Goal: Task Accomplishment & Management: Manage account settings

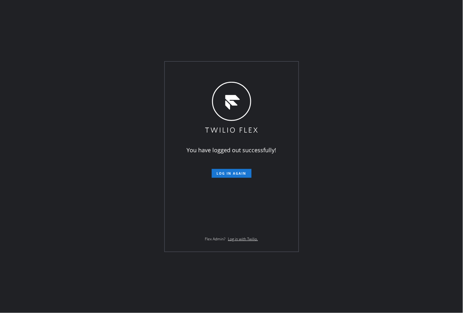
click at [165, 137] on div "You have logged out successfully! Log in again Flex Admin? Log in with Twilio." at bounding box center [232, 157] width 134 height 190
drag, startPoint x: 111, startPoint y: 128, endPoint x: 168, endPoint y: 142, distance: 58.9
click at [113, 128] on div "You have logged out successfully! Log in again Flex Admin? Log in with Twilio." at bounding box center [231, 156] width 463 height 313
click at [221, 175] on span "Log in again" at bounding box center [232, 173] width 30 height 4
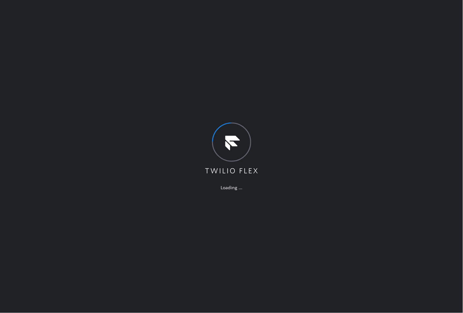
click at [398, 86] on div "Loading ..." at bounding box center [231, 156] width 463 height 313
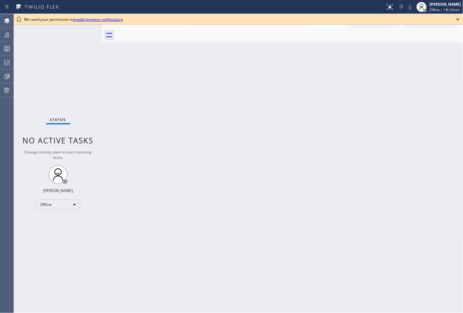
click at [460, 19] on icon at bounding box center [458, 19] width 8 height 8
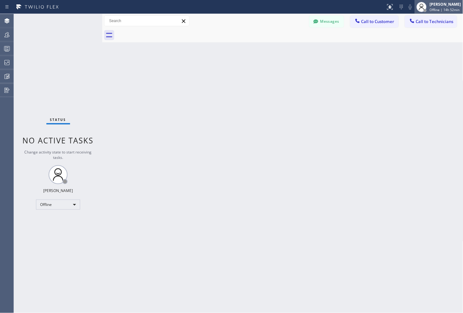
click at [450, 8] on span "Offline | 14h 52min" at bounding box center [445, 10] width 30 height 4
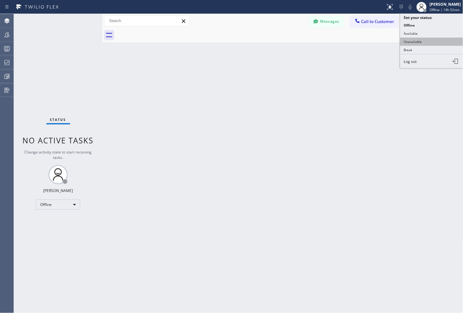
click at [412, 44] on button "Unavailable" at bounding box center [431, 42] width 63 height 8
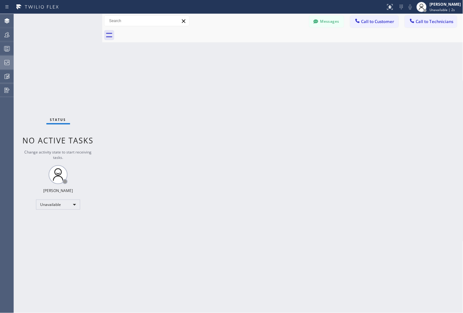
click at [5, 63] on icon at bounding box center [7, 63] width 8 height 8
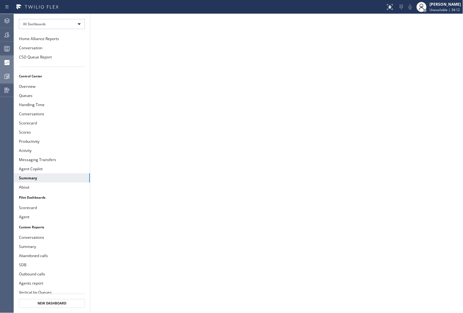
click at [3, 77] on icon at bounding box center [7, 77] width 8 height 8
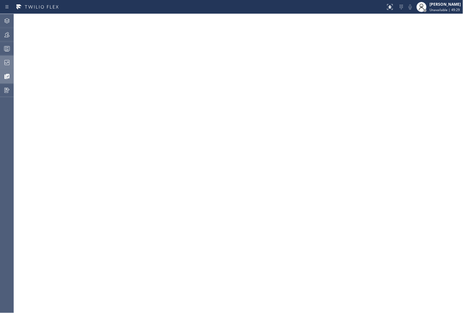
click at [380, 110] on iframe at bounding box center [238, 163] width 449 height 299
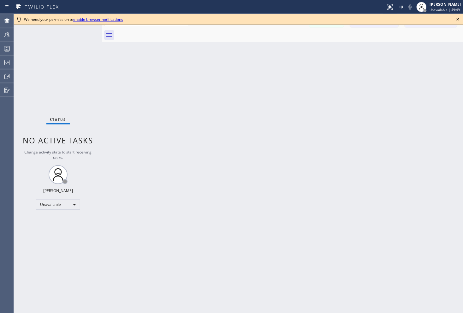
click at [425, 138] on div "Back to Dashboard Change Sender ID Customers Technicians Select a contact Outbo…" at bounding box center [282, 163] width 361 height 299
click at [458, 19] on icon at bounding box center [458, 19] width 3 height 3
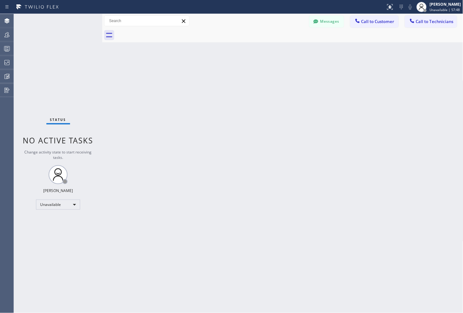
click at [419, 65] on div "Back to Dashboard Change Sender ID Customers Technicians Select a contact Outbo…" at bounding box center [282, 163] width 361 height 299
